Goal: Transaction & Acquisition: Purchase product/service

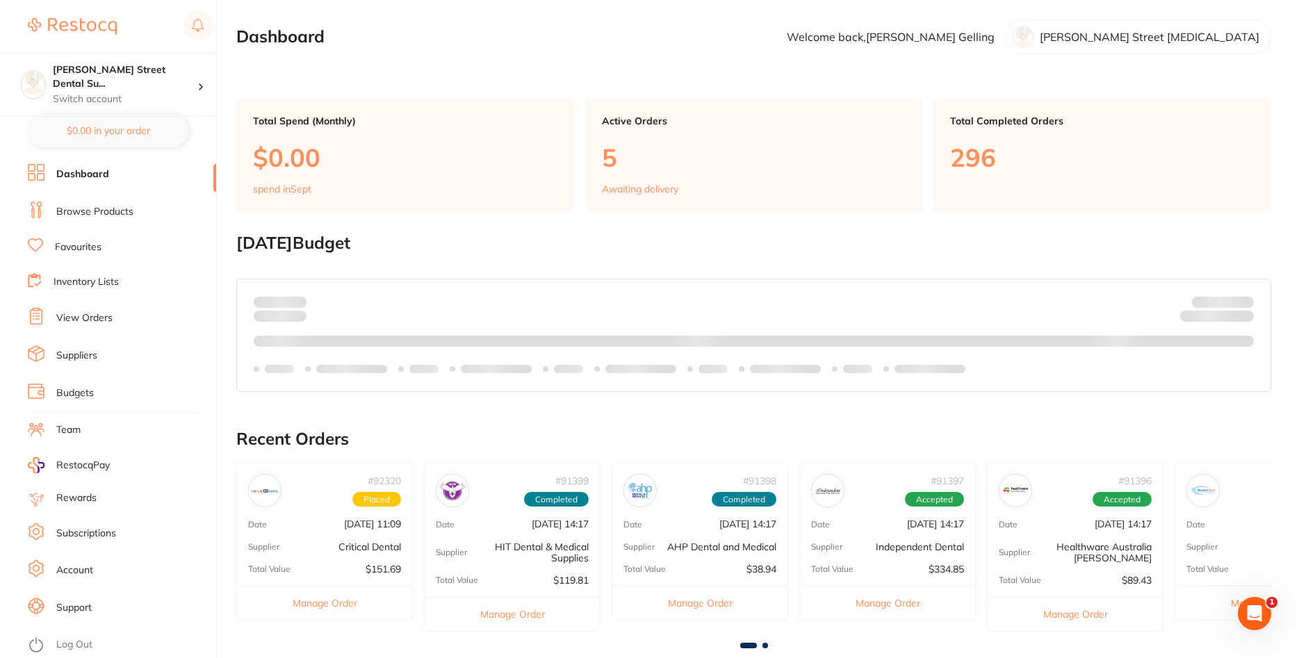
click at [106, 209] on link "Browse Products" at bounding box center [94, 212] width 77 height 14
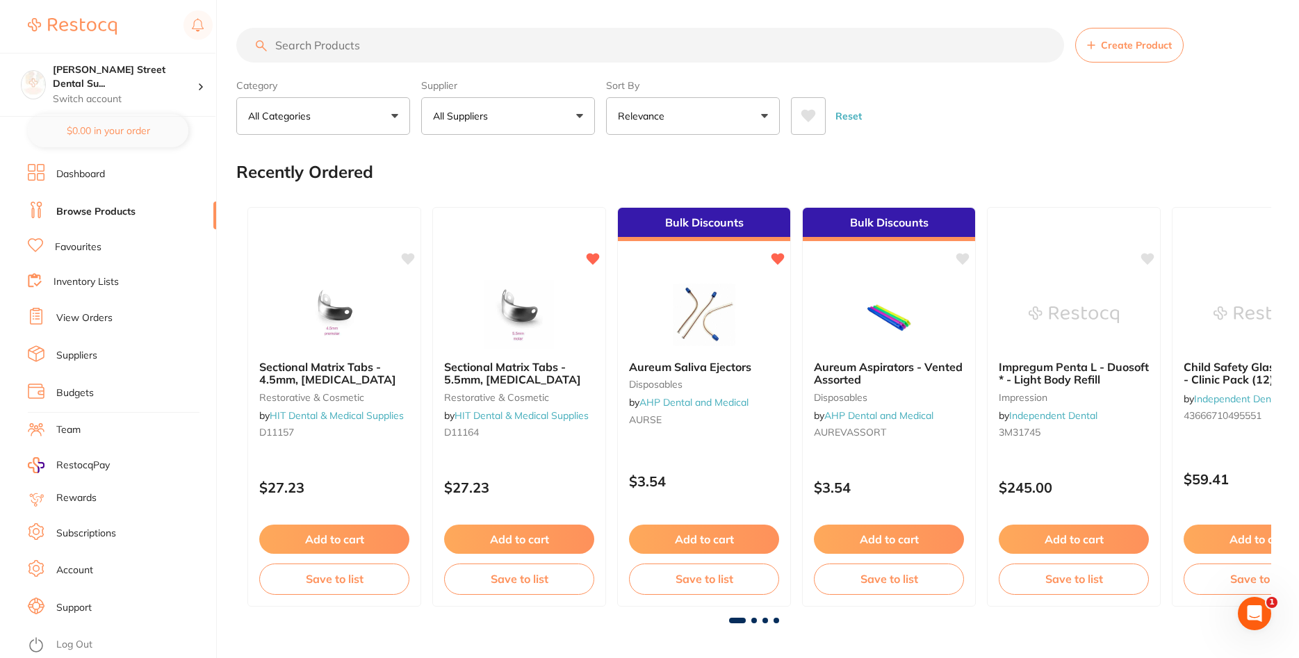
click at [332, 47] on input "search" at bounding box center [650, 45] width 828 height 35
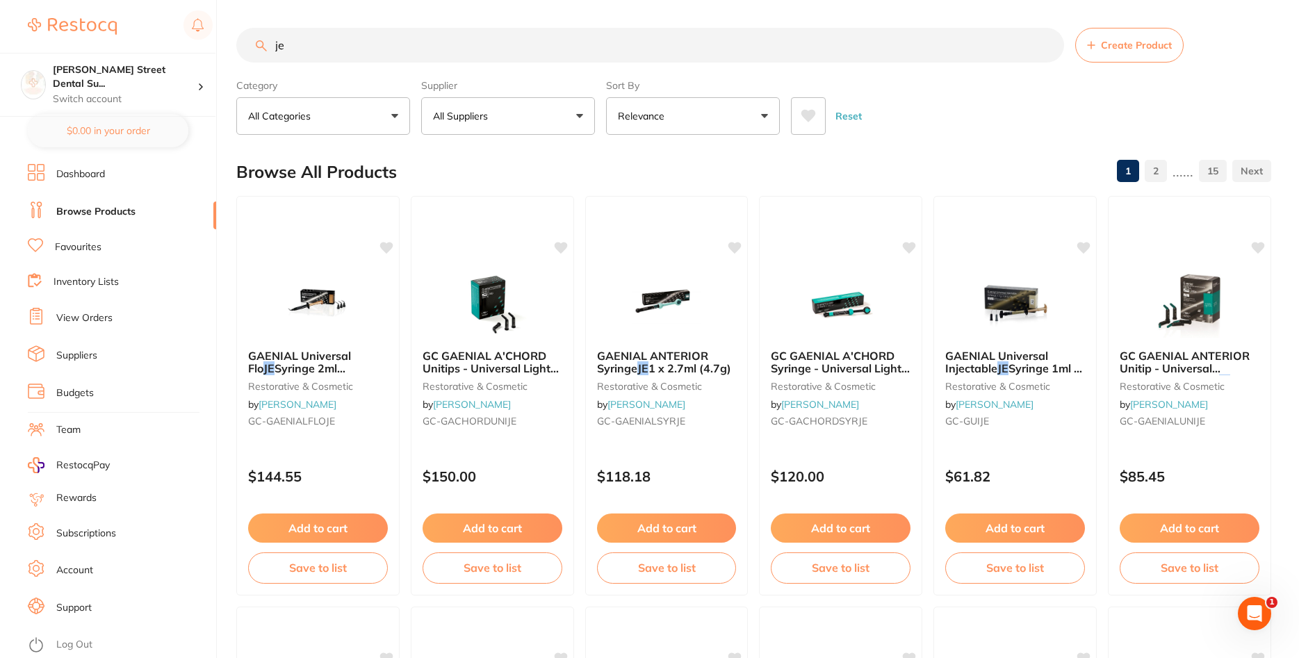
type input "j"
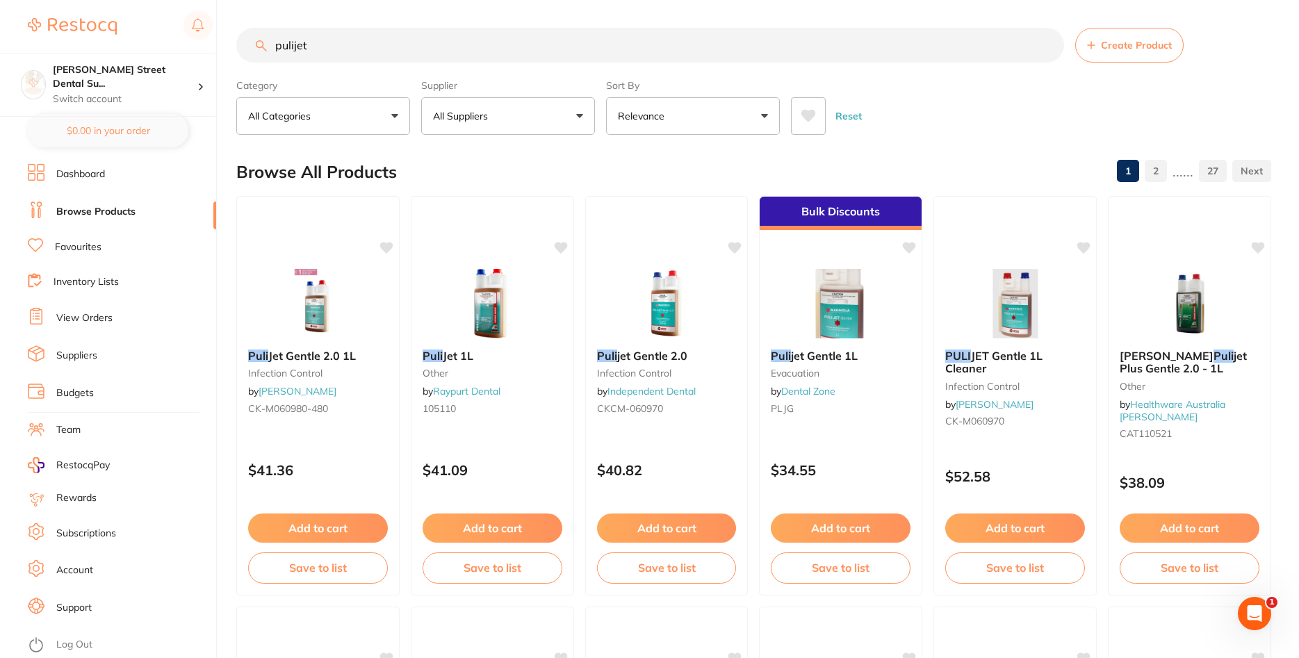
type input "pulijet"
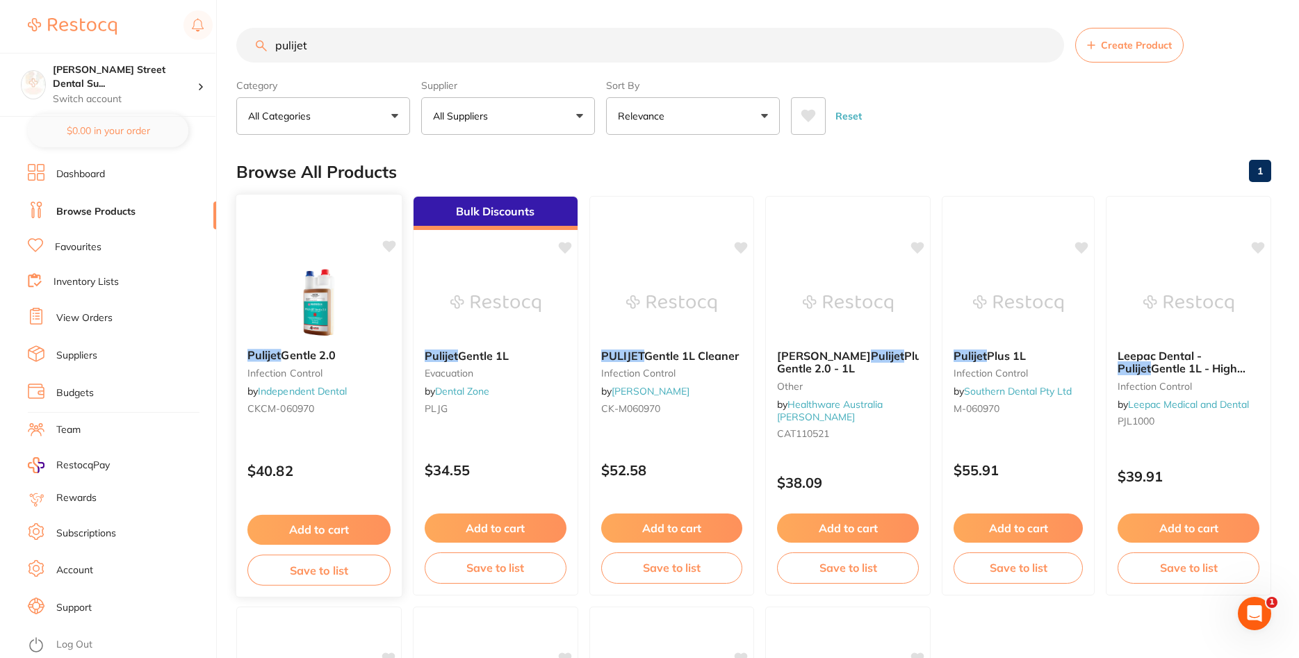
click at [359, 428] on div "Pulijet Gentle 2.0 infection control by Independent Dental CKCM-060970" at bounding box center [318, 384] width 165 height 93
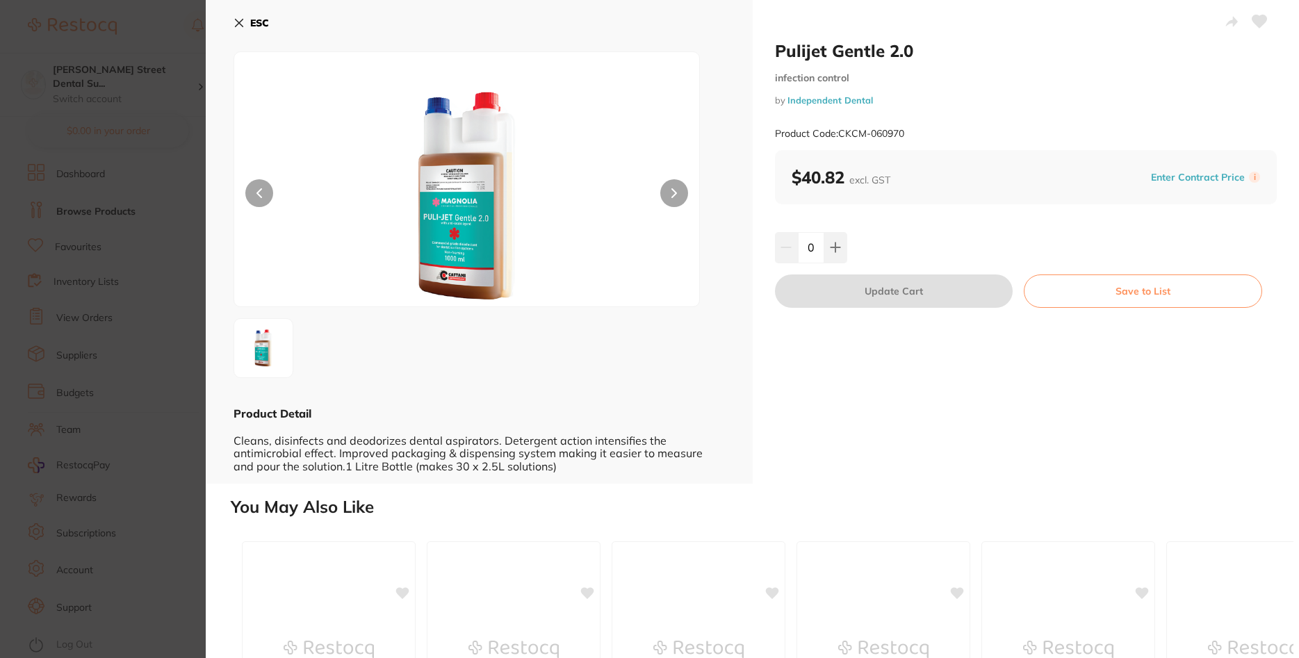
click at [180, 417] on section "Pulijet Gentle 2.0 infection control by Independent Dental Product Code: CKCM-0…" at bounding box center [649, 329] width 1299 height 658
